Goal: Check status: Check status

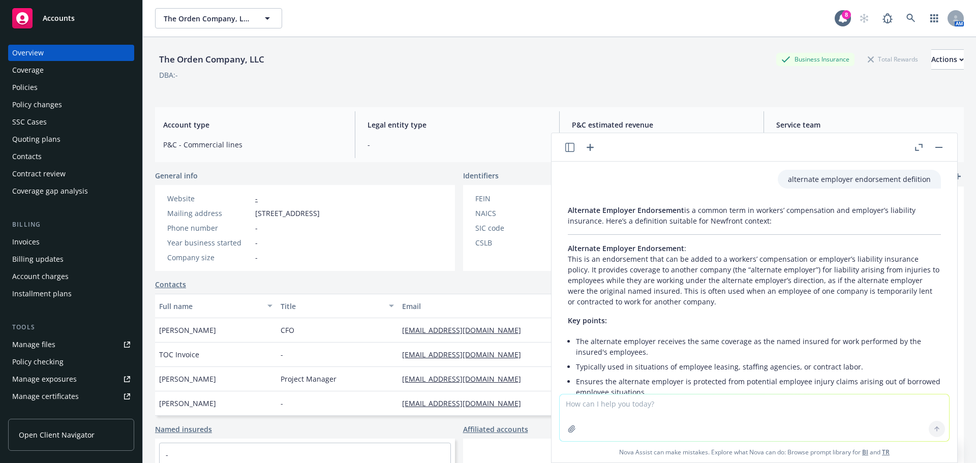
scroll to position [1647, 0]
